Goal: Book appointment/travel/reservation

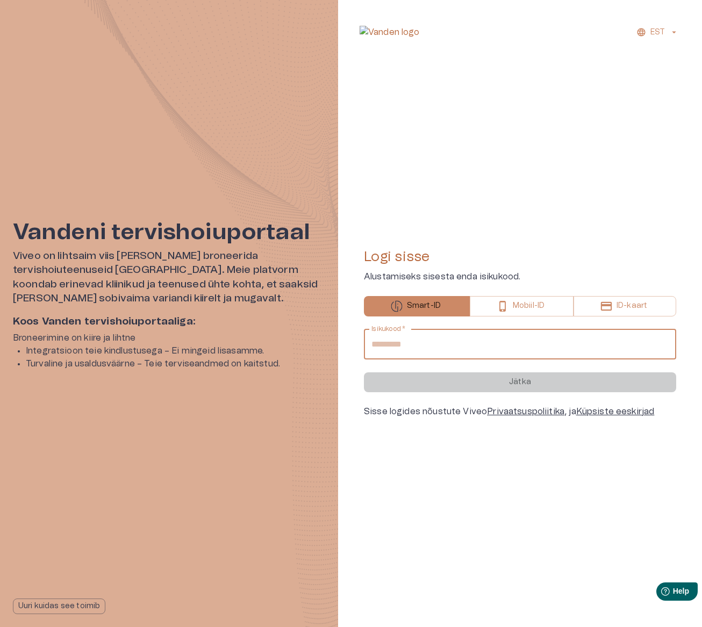
click at [380, 343] on input "Isikukood   *" at bounding box center [520, 344] width 312 height 30
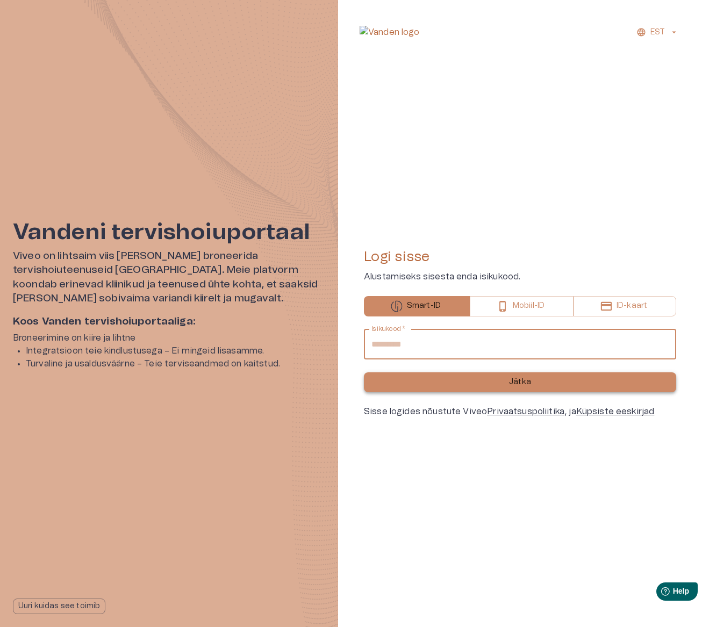
type input "**********"
click at [505, 381] on button "Jätka" at bounding box center [520, 382] width 312 height 20
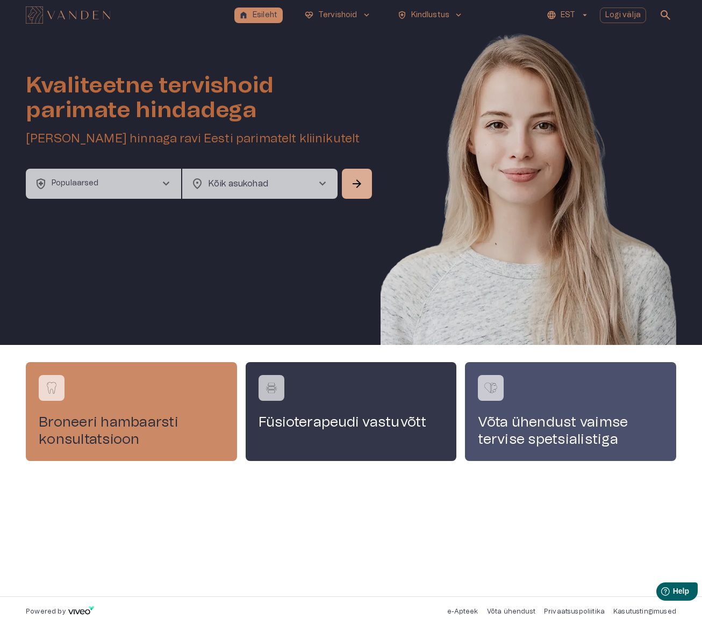
click at [169, 178] on span "chevron_right" at bounding box center [166, 183] width 13 height 13
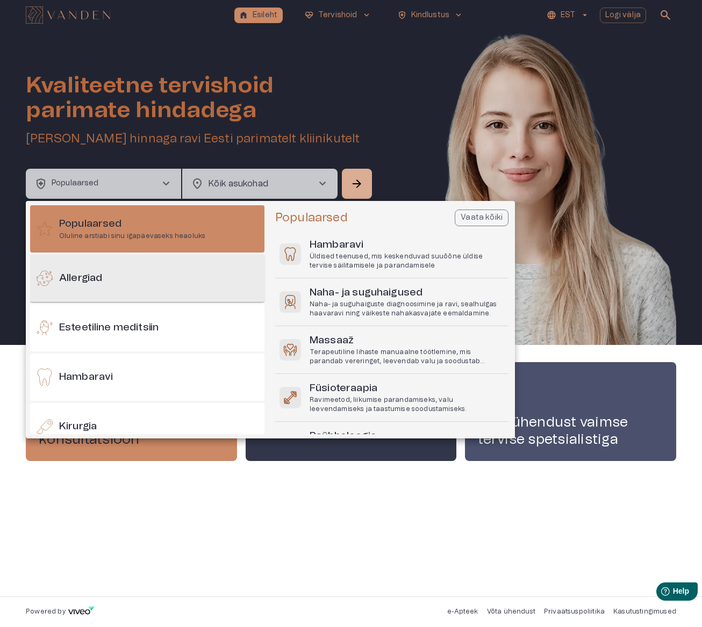
click at [74, 272] on h6 "Allergiad" at bounding box center [80, 278] width 43 height 15
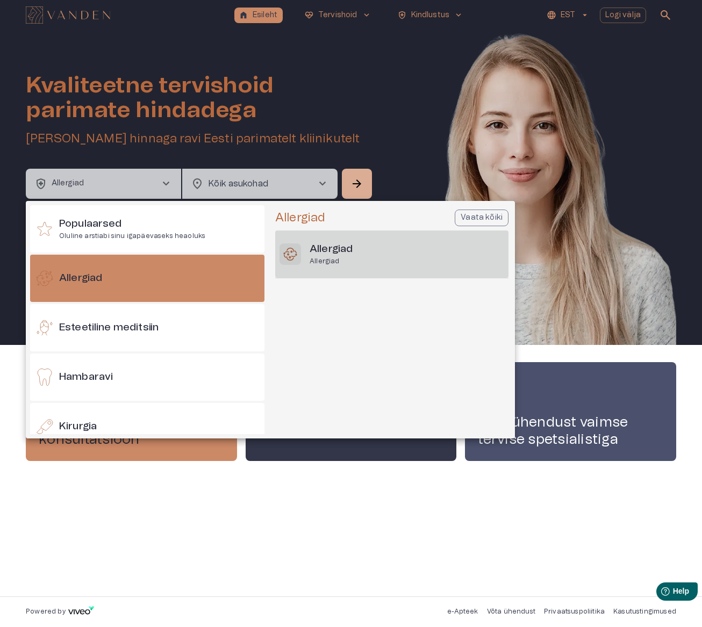
click at [319, 246] on h6 "Allergiad" at bounding box center [330, 249] width 43 height 15
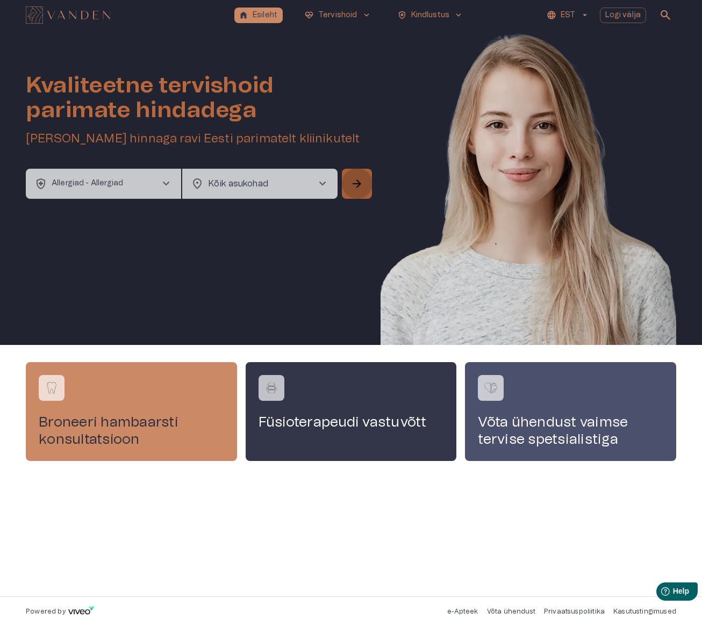
click at [357, 178] on span "arrow_forward" at bounding box center [356, 183] width 13 height 13
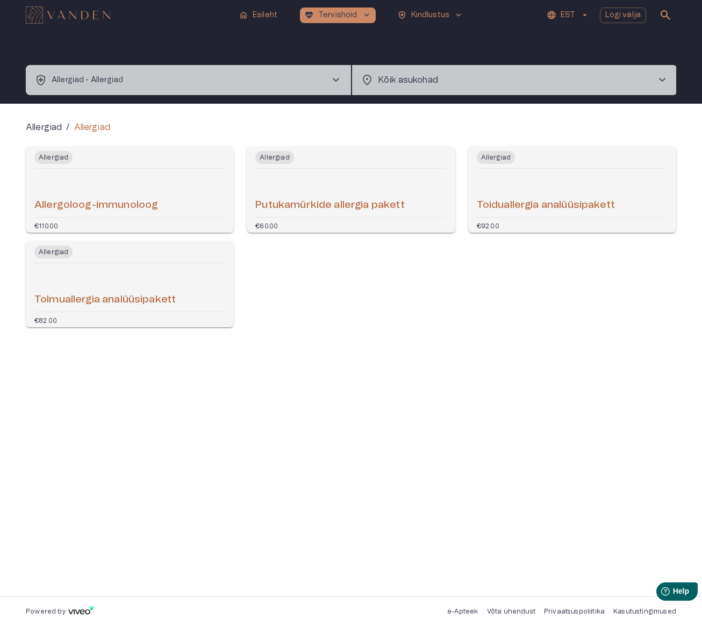
click at [64, 197] on div "Allergoloog-immunoloog" at bounding box center [129, 193] width 191 height 40
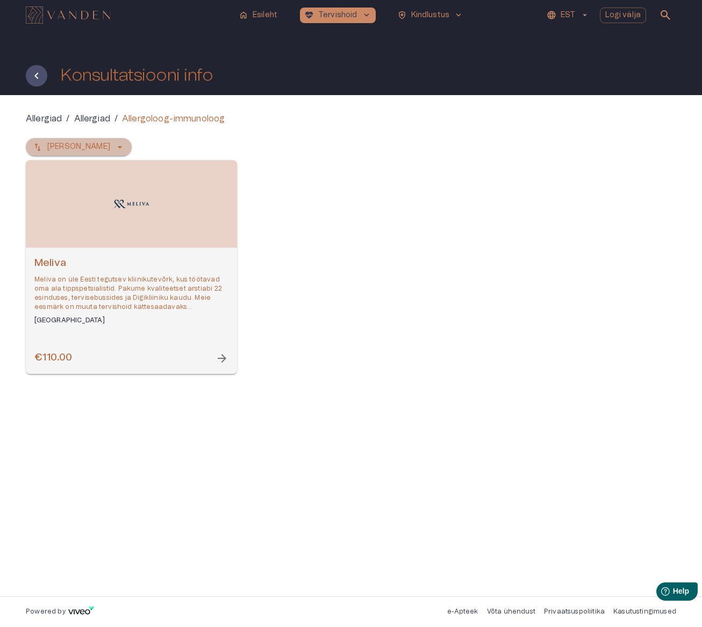
click at [114, 142] on icon "button" at bounding box center [119, 147] width 11 height 11
click at [114, 143] on icon "button" at bounding box center [119, 147] width 11 height 11
click at [224, 353] on span "arrow_forward" at bounding box center [221, 358] width 13 height 13
